Goal: Task Accomplishment & Management: Use online tool/utility

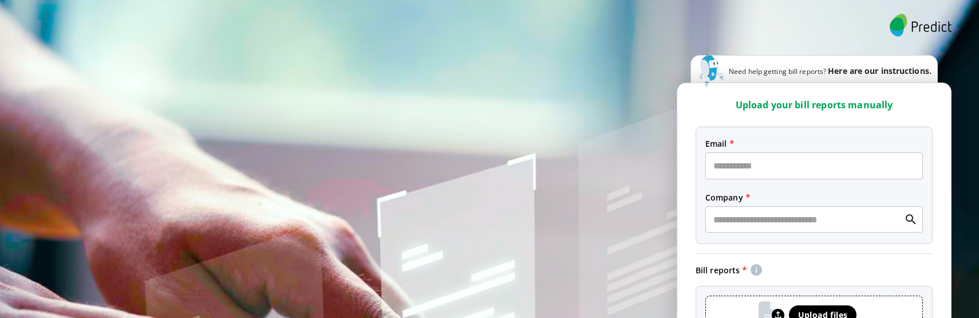
click at [451, 64] on div "Need help getting bill reports? Here are our instructions. Upload your bill rep…" at bounding box center [489, 230] width 979 height 461
click at [574, 155] on div "Need help getting bill reports? Here are our instructions. Upload your bill rep…" at bounding box center [489, 230] width 979 height 461
